Goal: Task Accomplishment & Management: Manage account settings

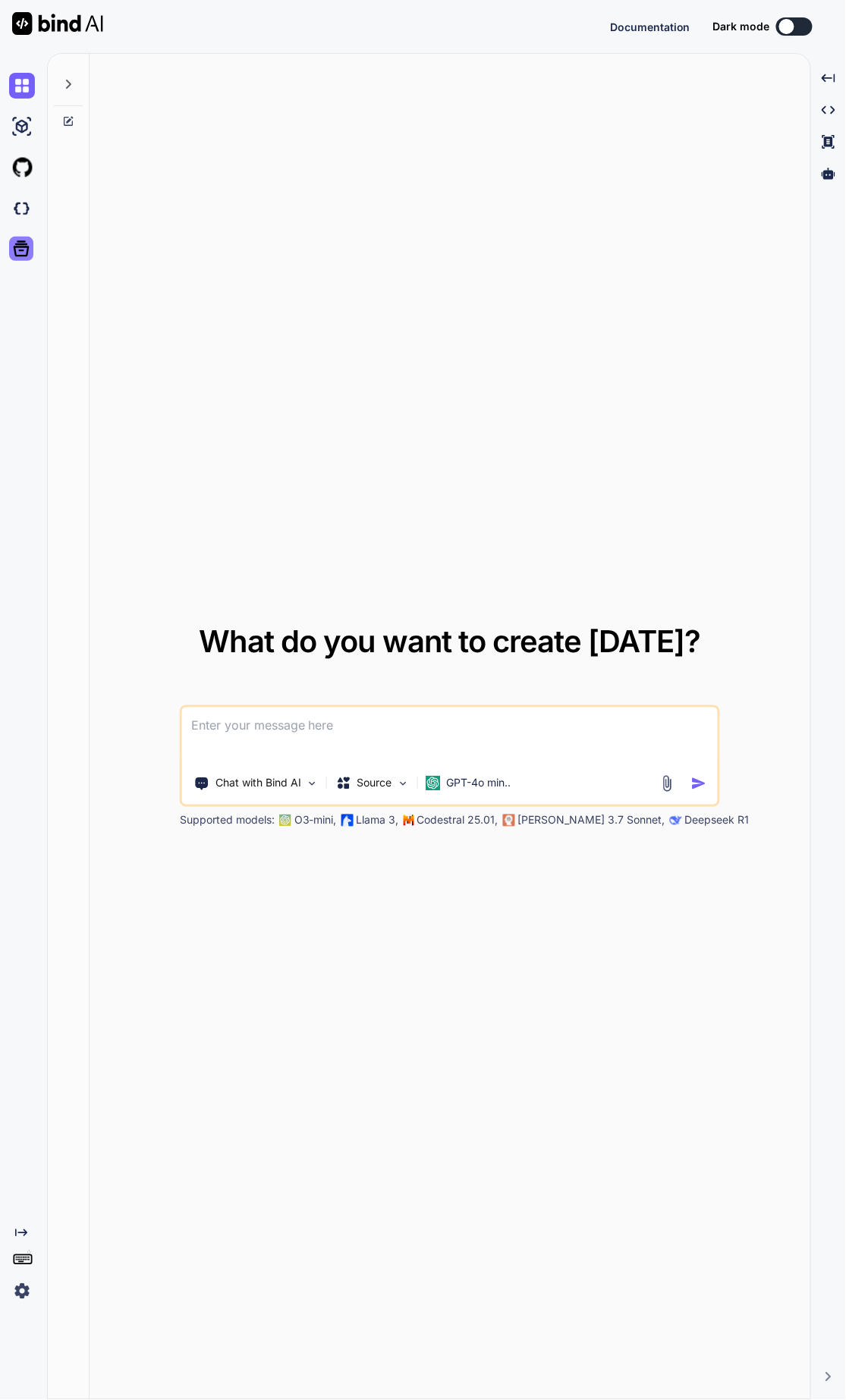
click at [24, 248] on icon at bounding box center [21, 248] width 21 height 21
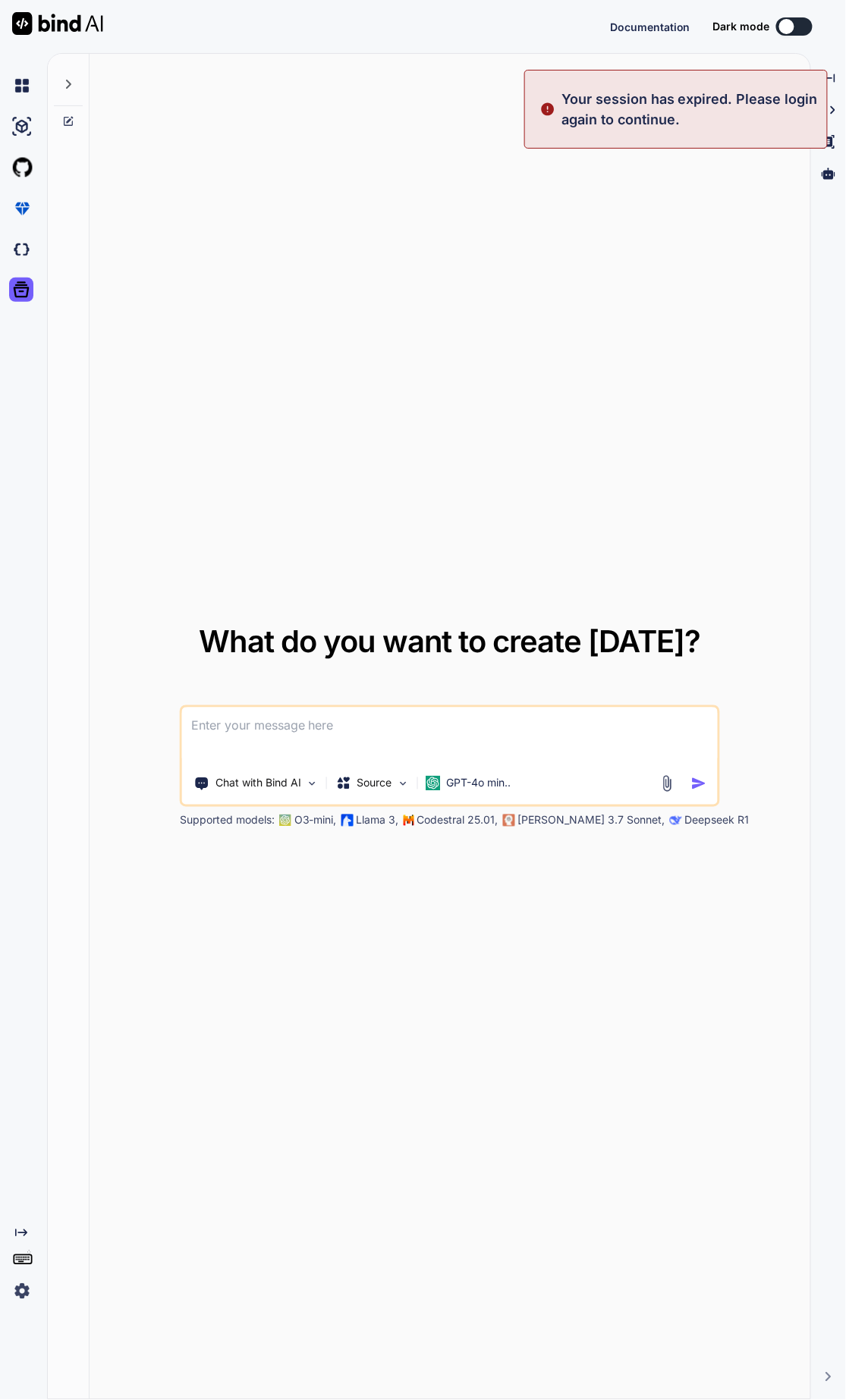
type textarea "x"
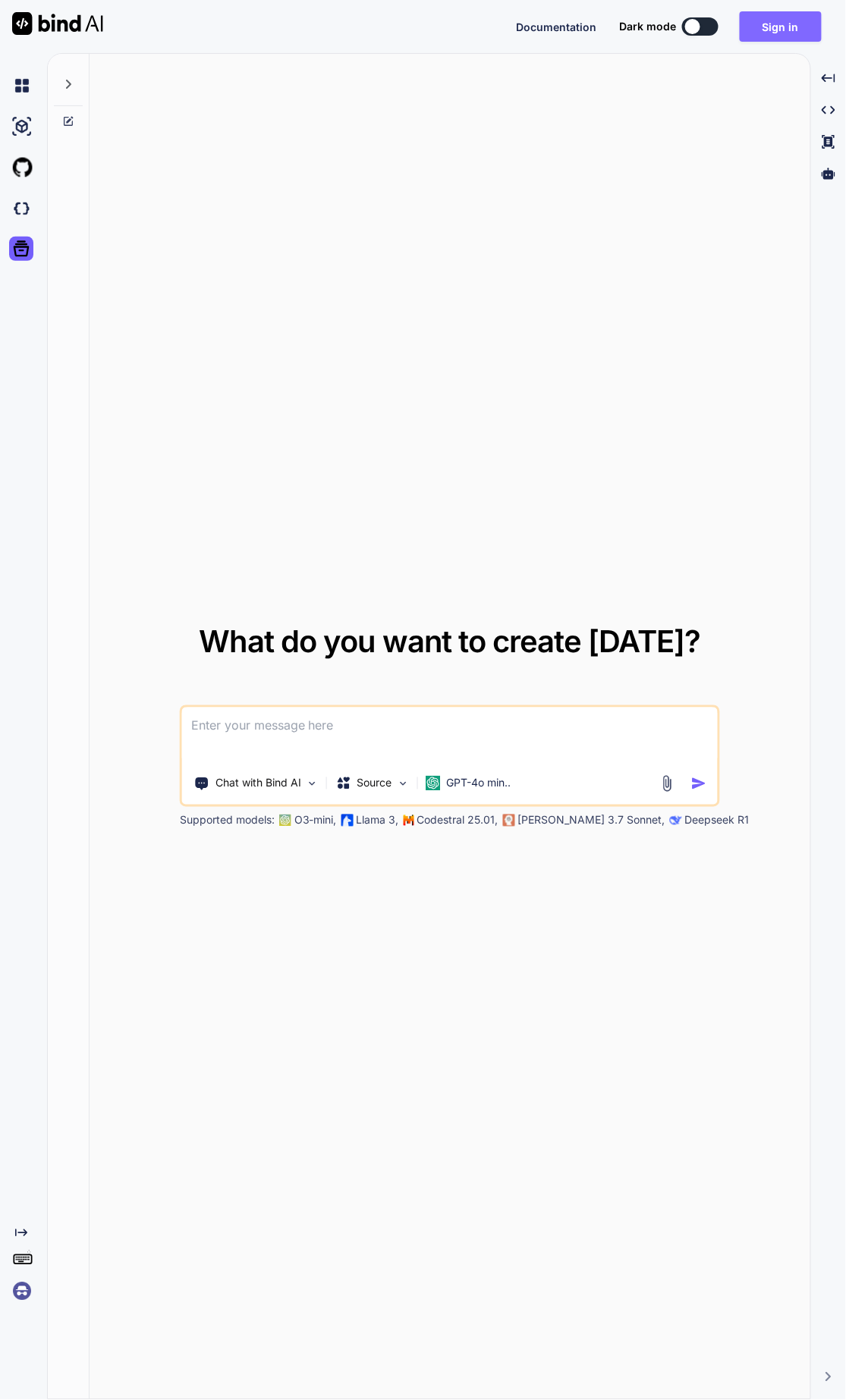
click at [774, 33] on button "Sign in" at bounding box center [781, 27] width 82 height 31
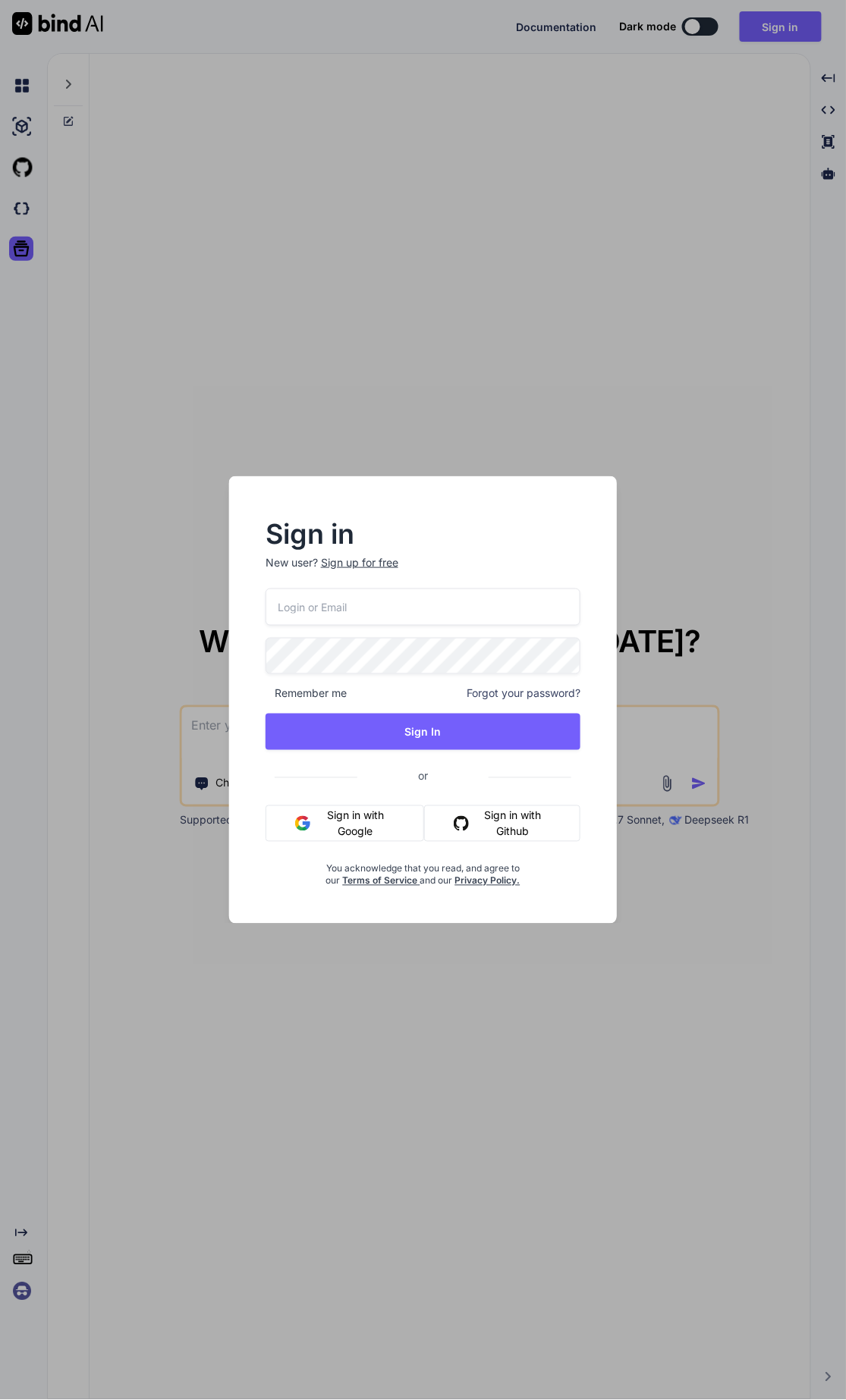
type input "[EMAIL_ADDRESS][DOMAIN_NAME]"
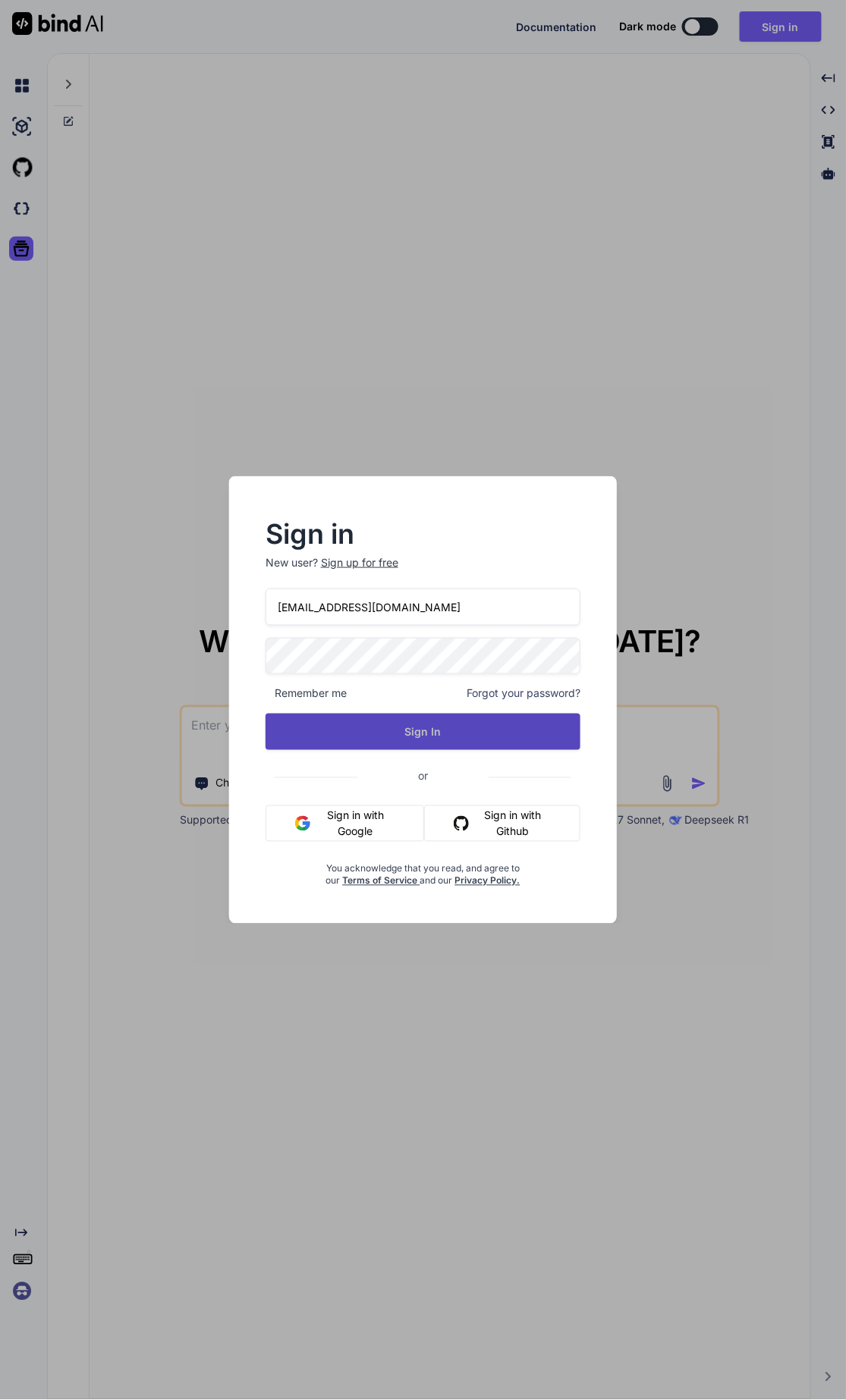
click at [408, 722] on button "Sign In" at bounding box center [423, 732] width 315 height 36
click at [413, 730] on button "Sign In" at bounding box center [423, 732] width 315 height 36
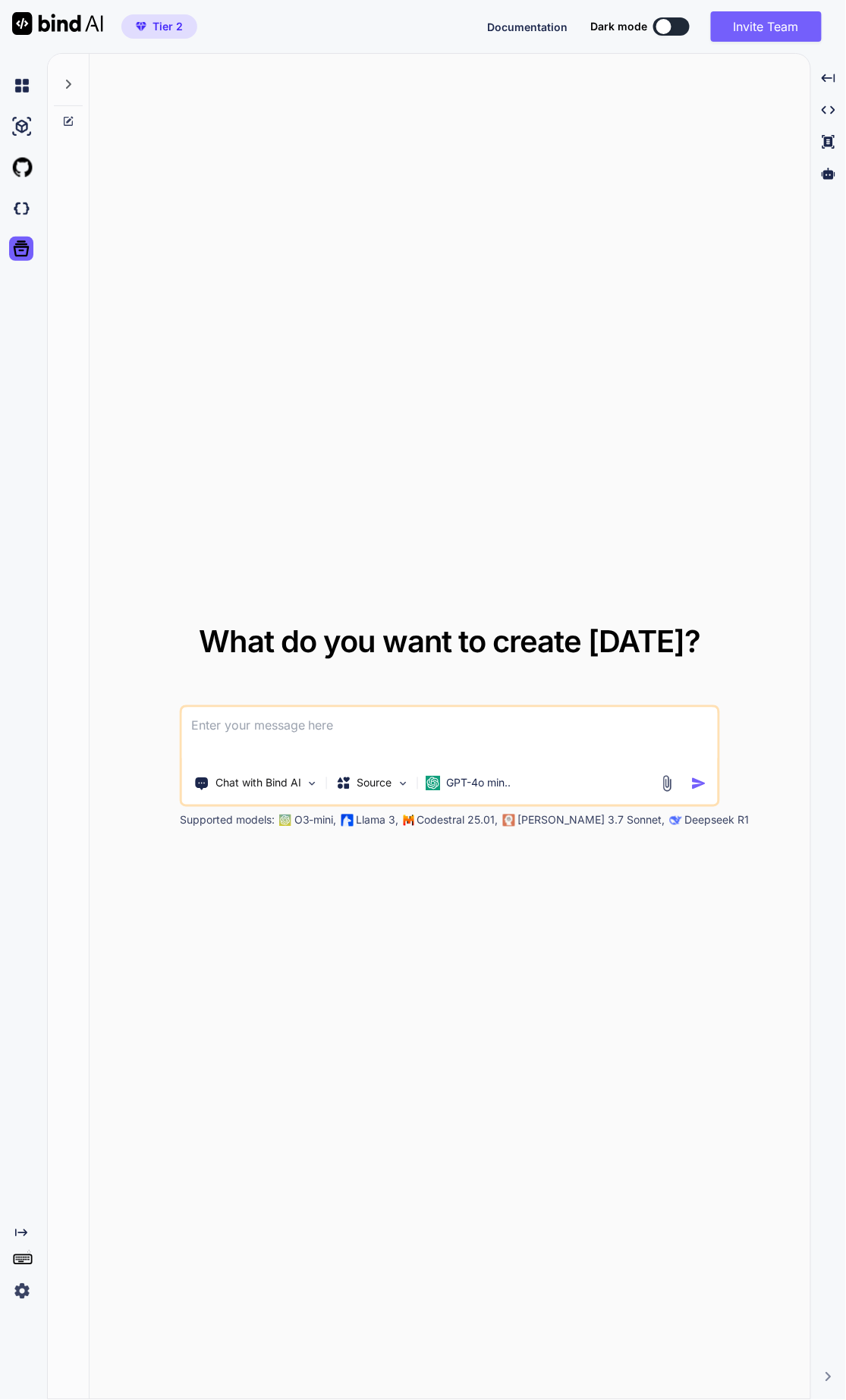
type textarea "x"
click at [17, 211] on img at bounding box center [22, 208] width 26 height 26
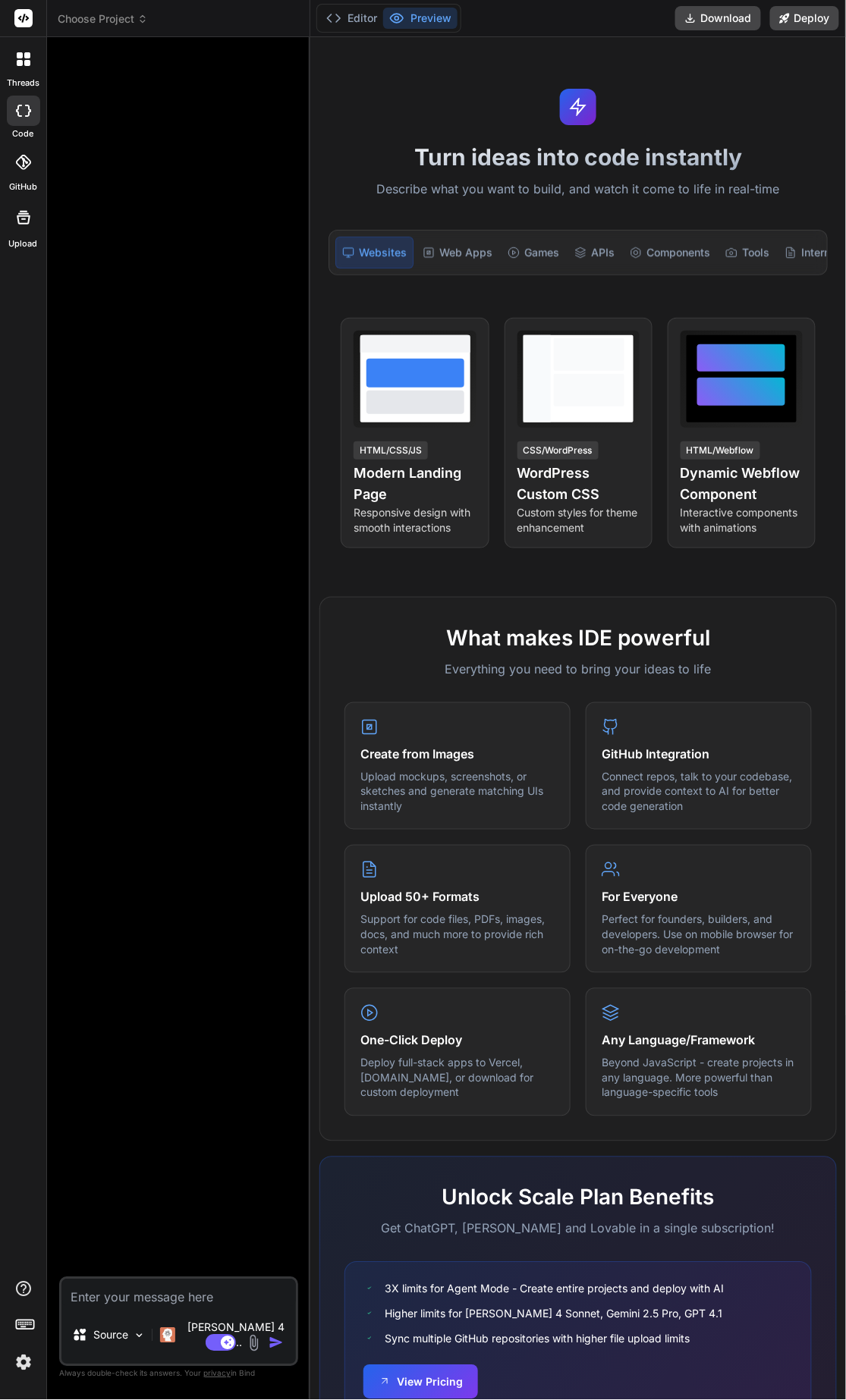
click at [27, 1360] on img at bounding box center [23, 1362] width 26 height 26
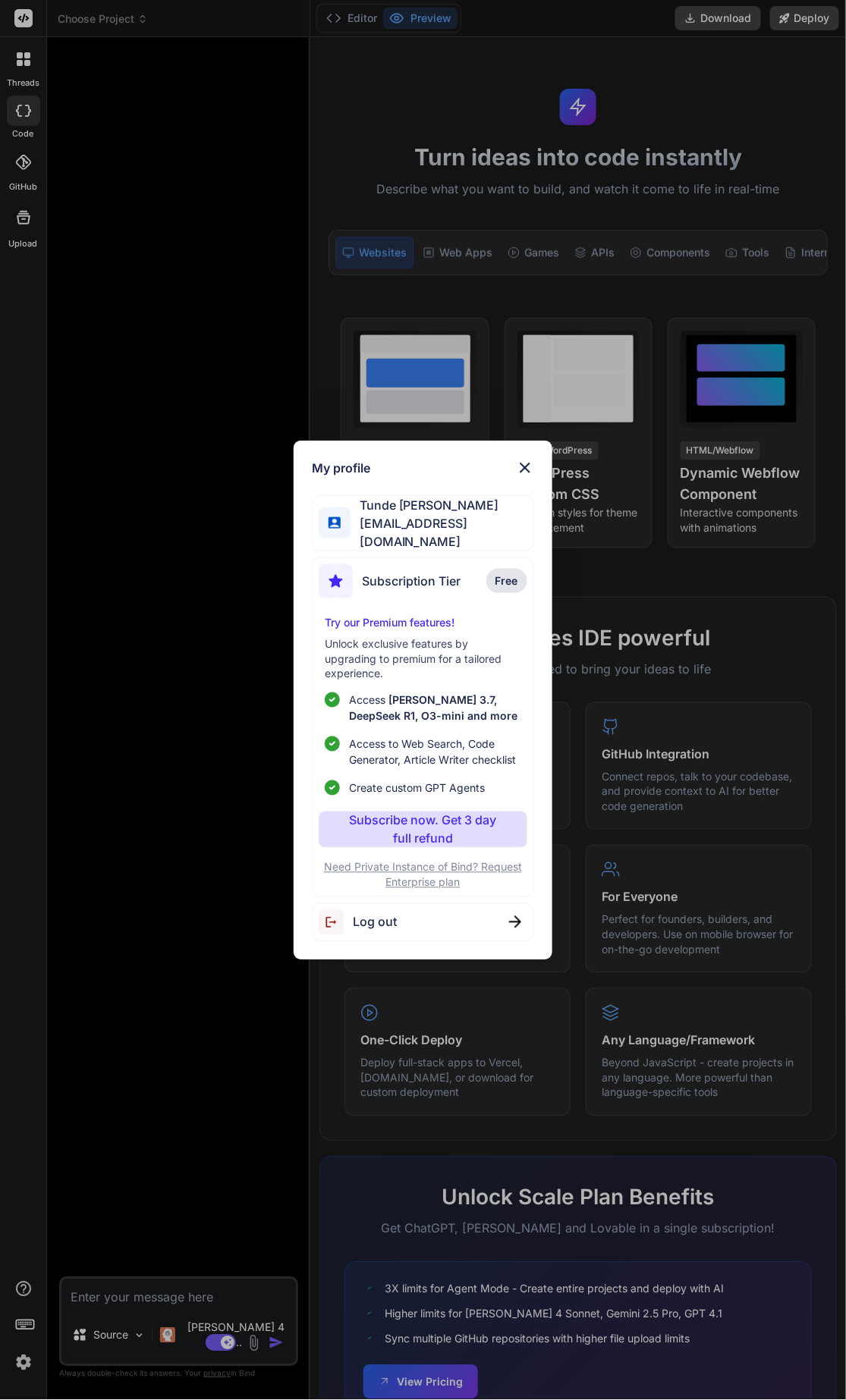
type textarea "x"
